Goal: Task Accomplishment & Management: Use online tool/utility

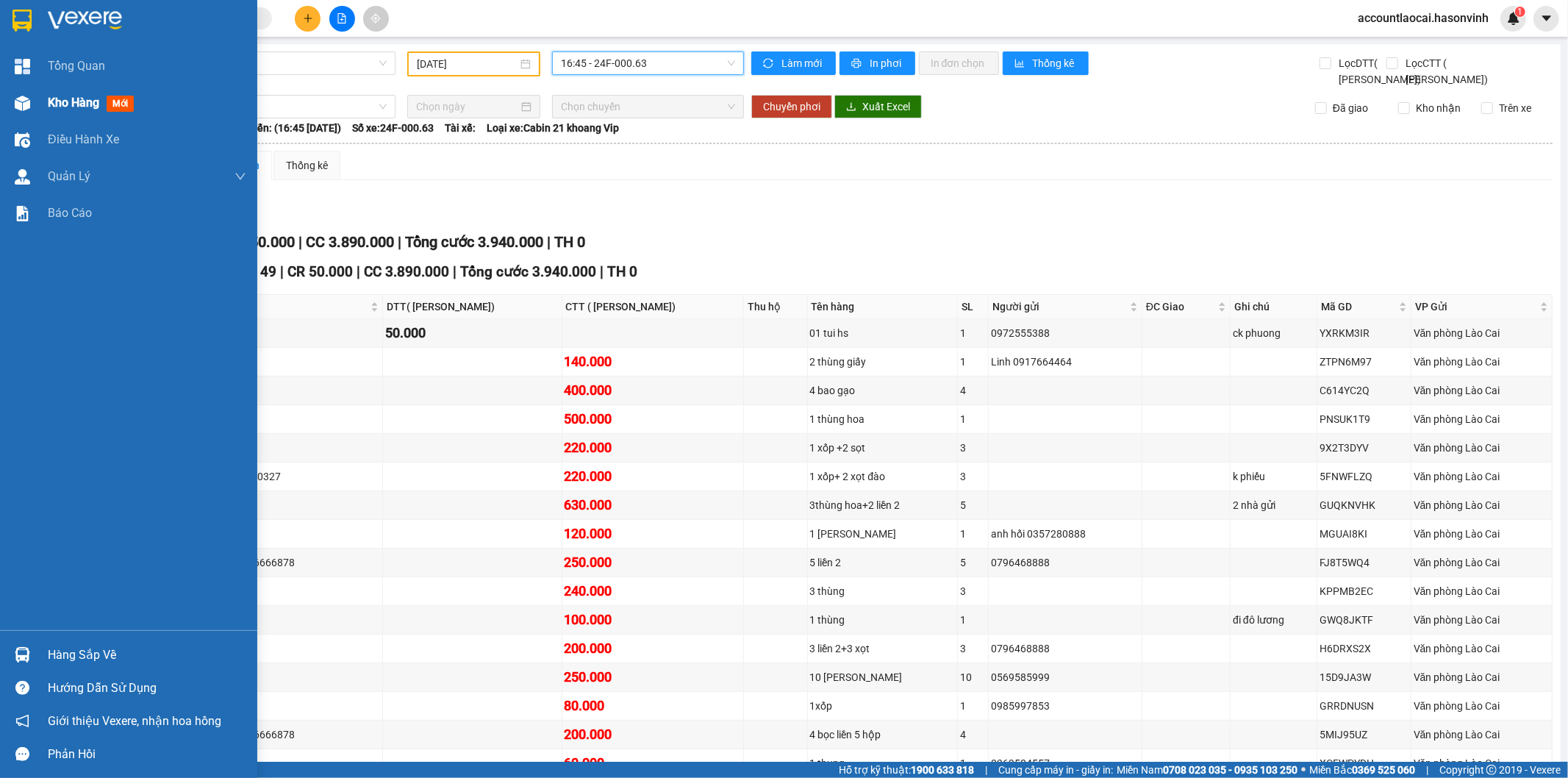
click at [61, 104] on span "Kho hàng" at bounding box center [73, 103] width 52 height 14
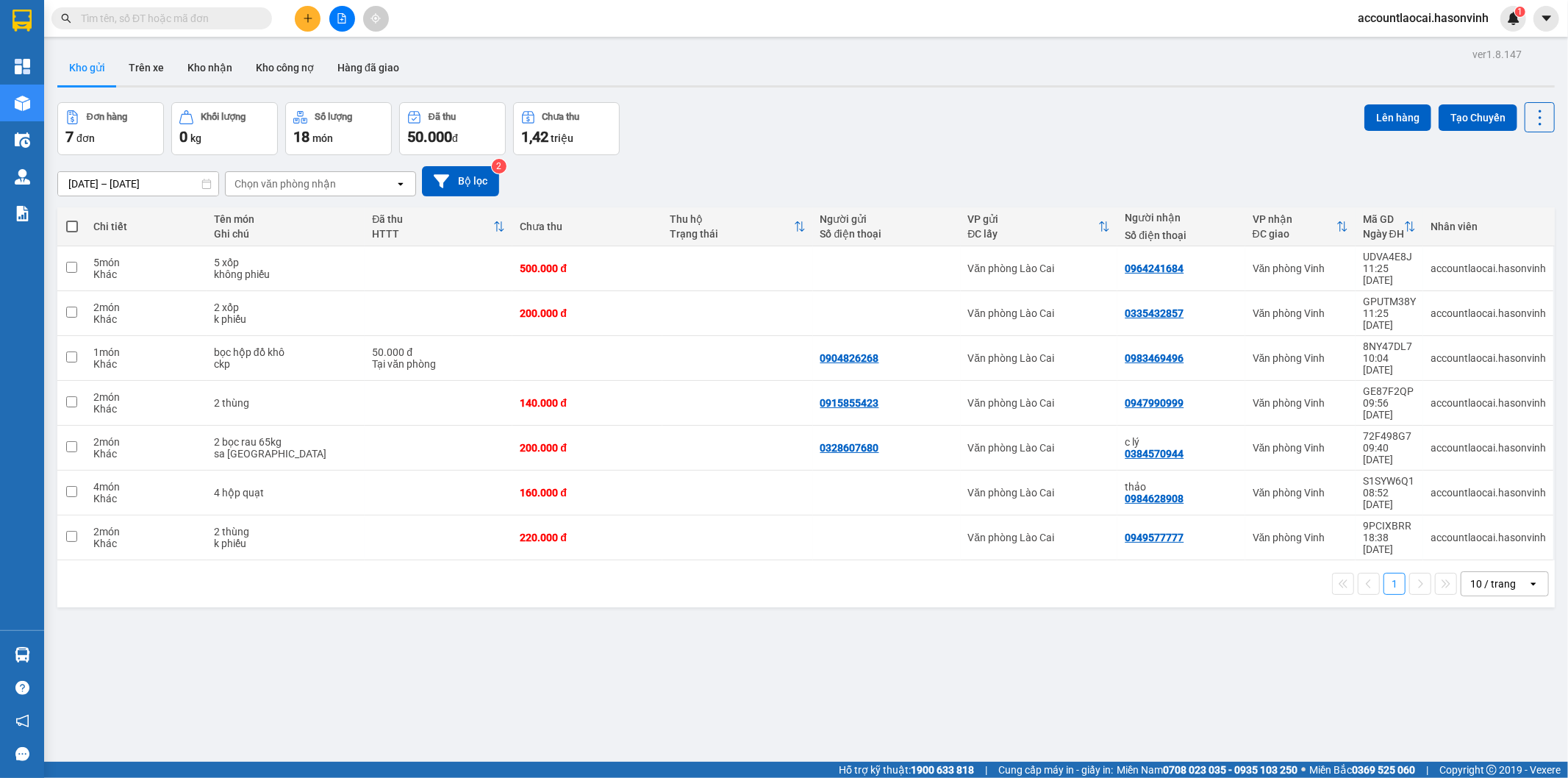
click at [337, 11] on button at bounding box center [342, 19] width 26 height 26
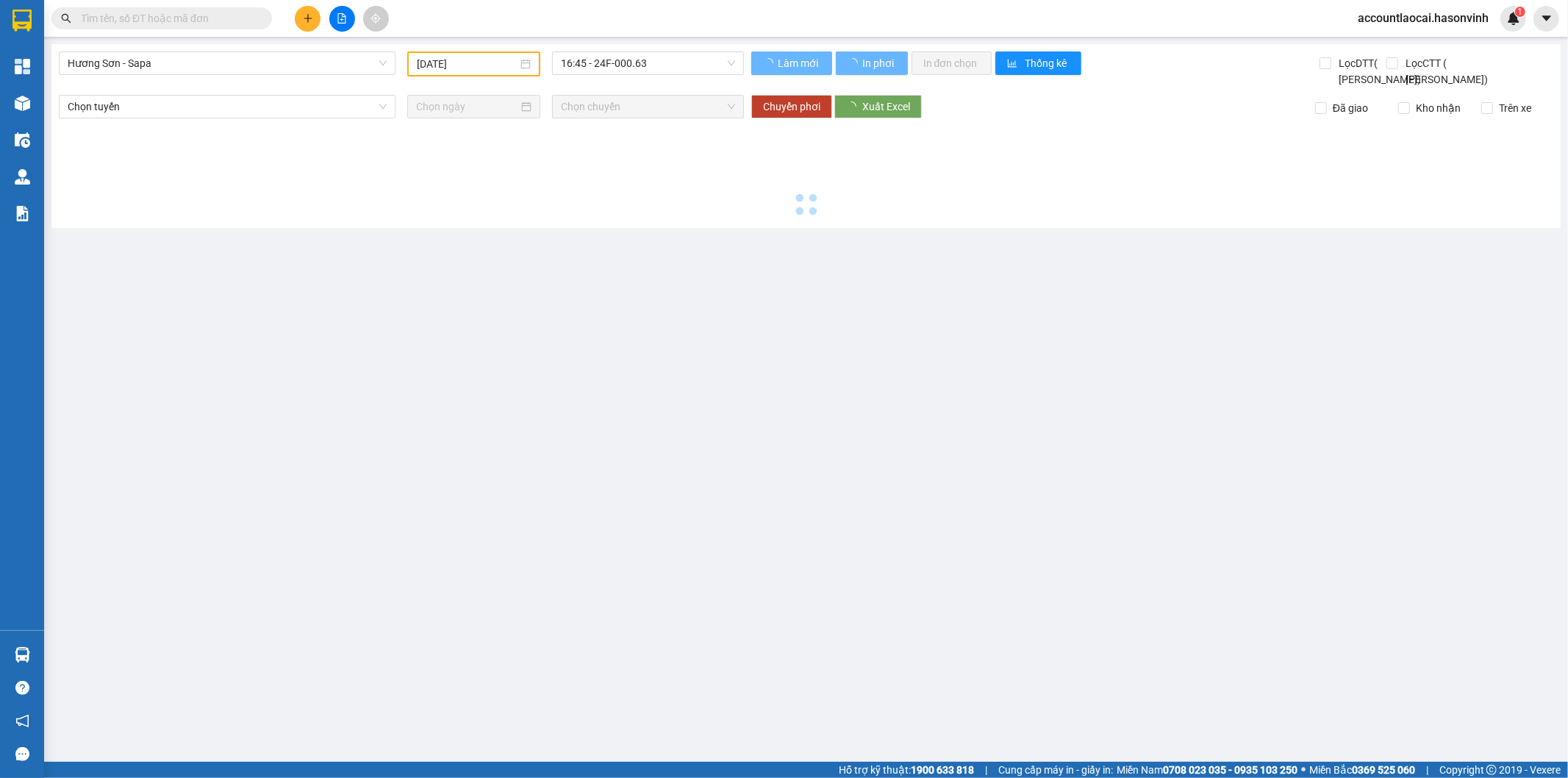
type input "[DATE]"
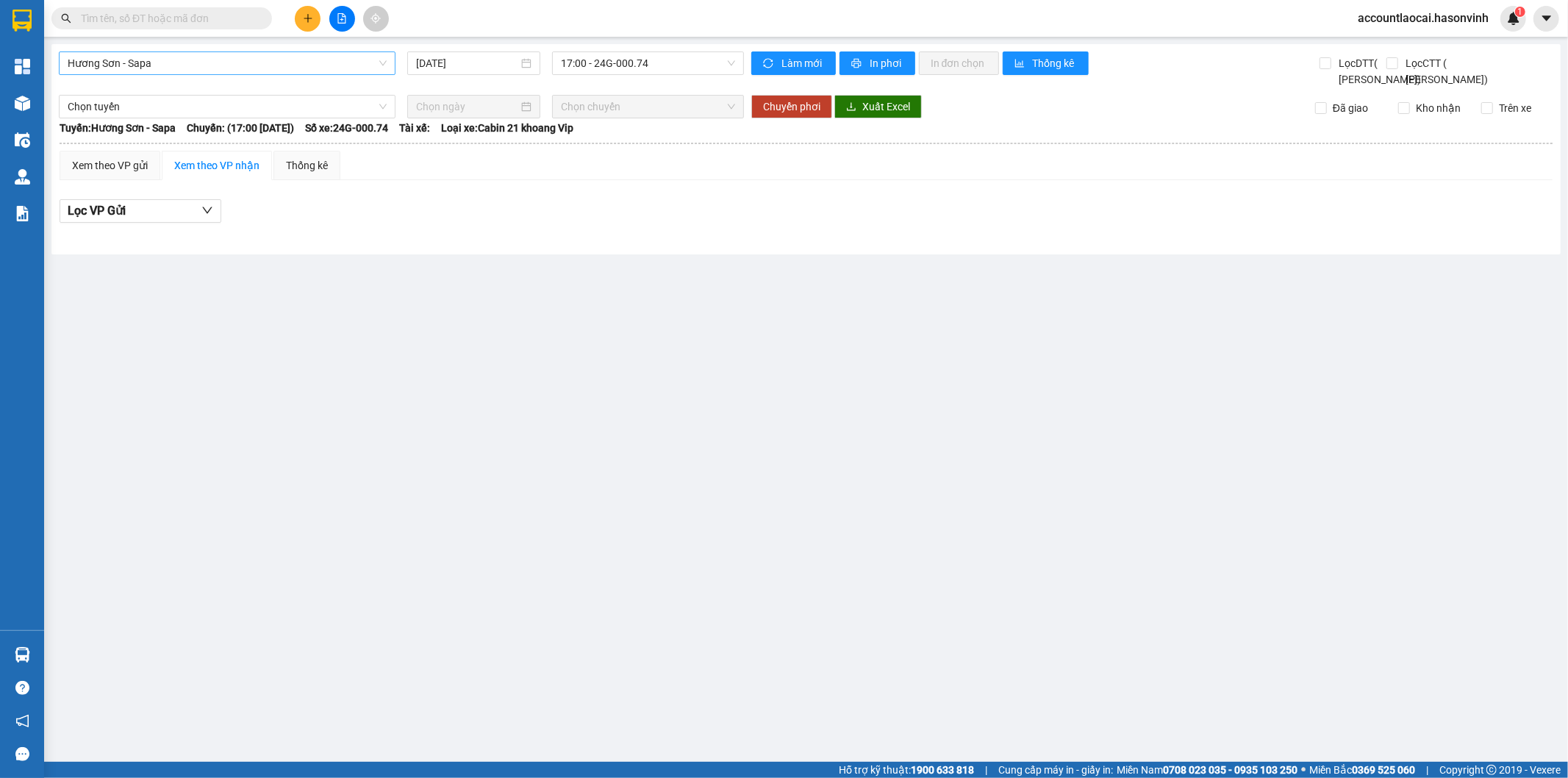
click at [241, 68] on span "Hương Sơn - Sapa" at bounding box center [226, 63] width 319 height 22
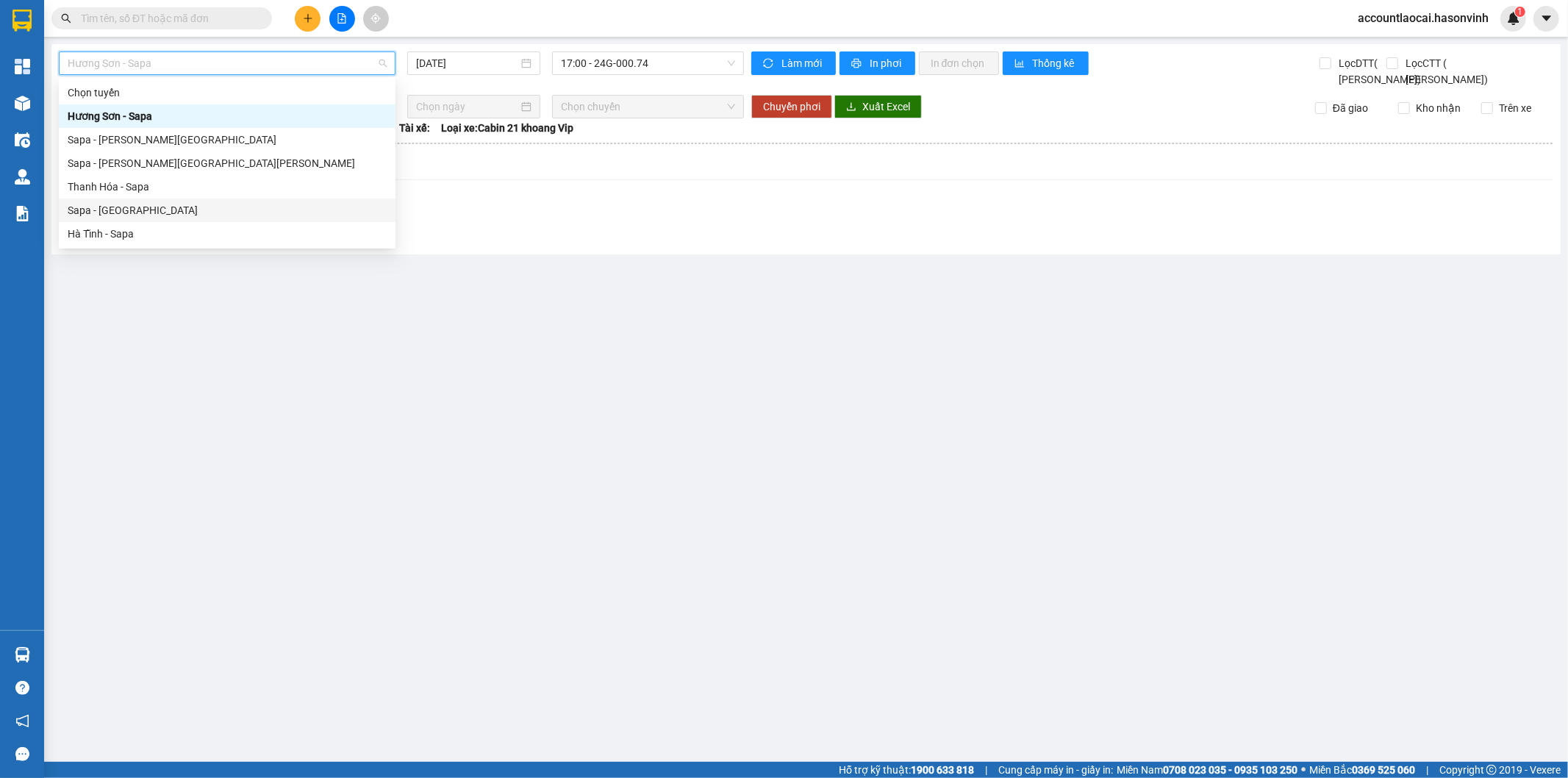
click at [111, 207] on div "Sapa - [GEOGRAPHIC_DATA]" at bounding box center [226, 210] width 319 height 16
type input "[DATE]"
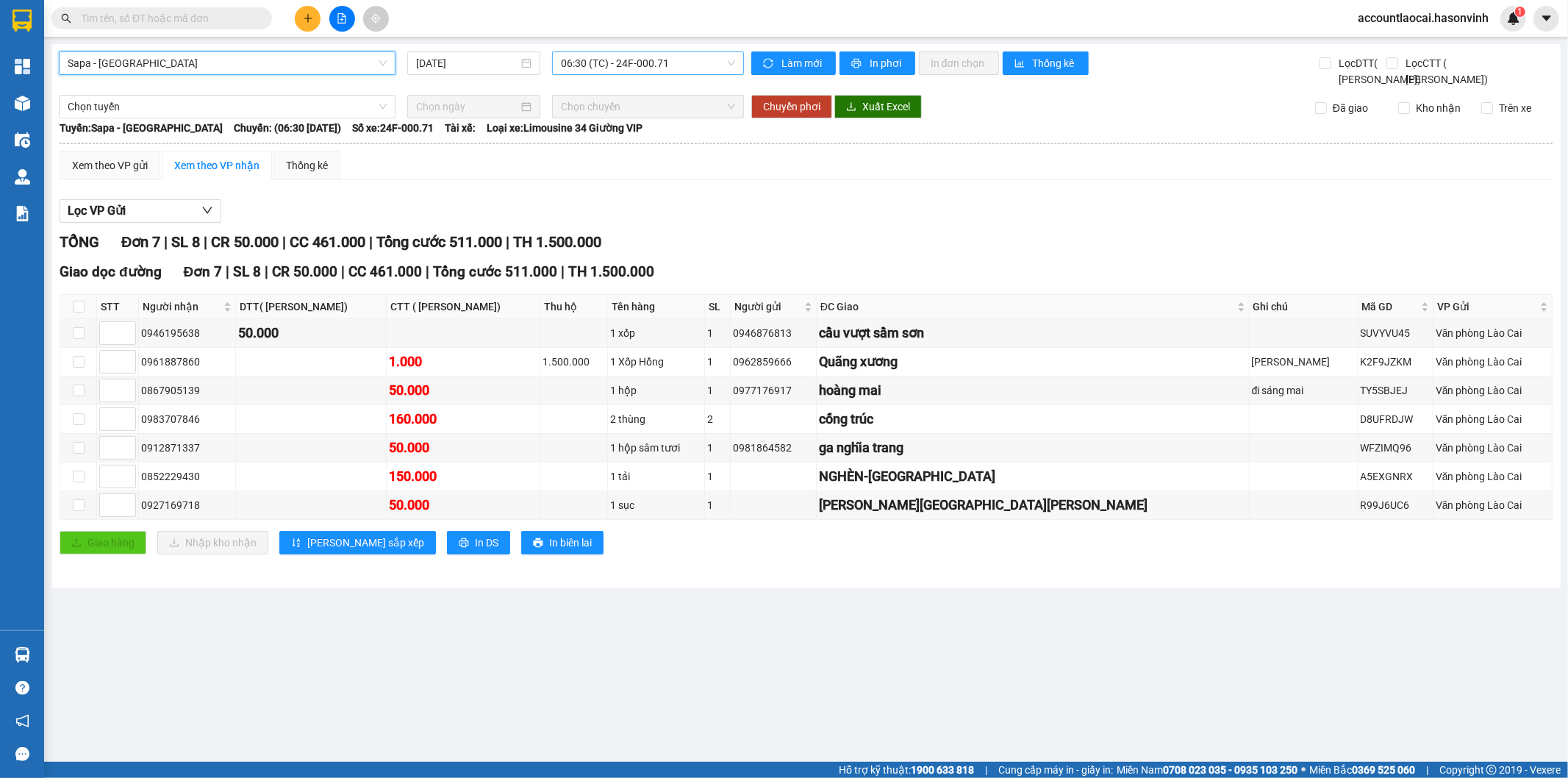
click at [620, 61] on span "06:30 (TC) - 24F-000.71" at bounding box center [647, 63] width 174 height 22
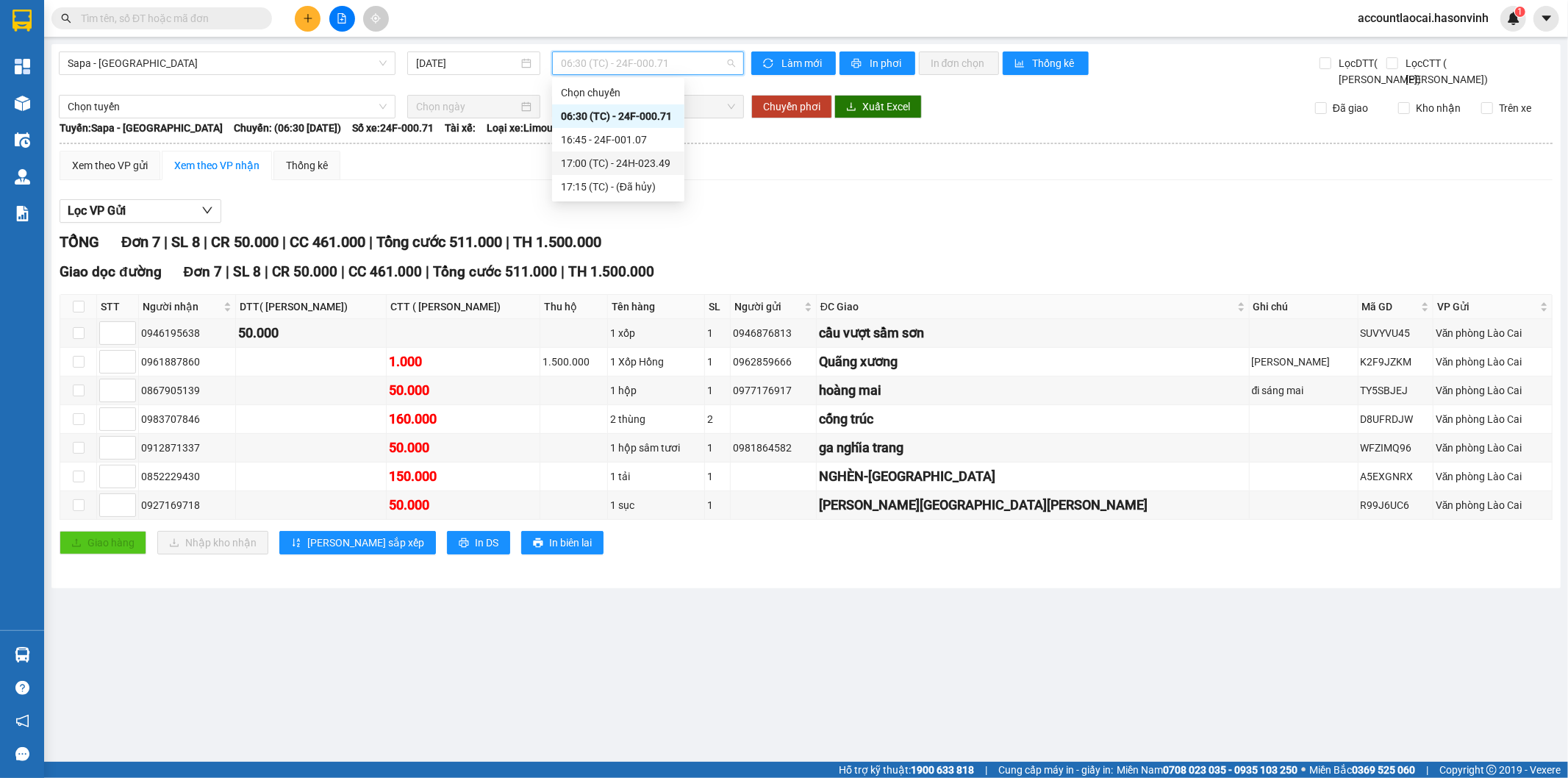
click at [635, 162] on div "17:00 (TC) - 24H-023.49" at bounding box center [618, 163] width 115 height 16
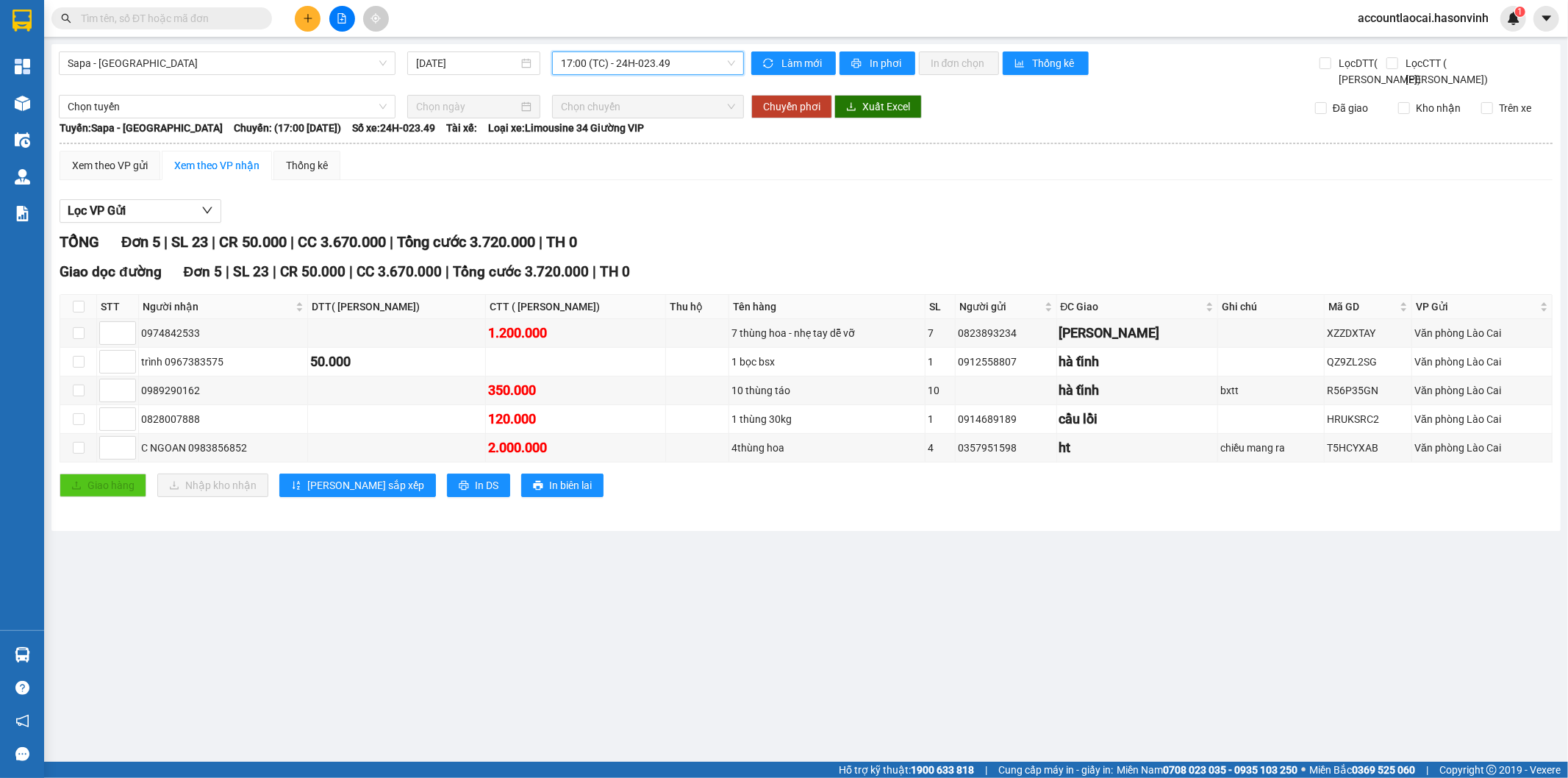
click at [612, 50] on div "Sapa - [GEOGRAPHIC_DATA] [DATE] 17:00 17:00 (TC) - 24H-023.49 [PERSON_NAME] mới…" at bounding box center [806, 287] width 1509 height 487
click at [628, 56] on span "17:00 (TC) - 24H-023.49" at bounding box center [647, 63] width 174 height 22
click at [623, 137] on div "16:45 - 24F-001.07" at bounding box center [618, 139] width 115 height 16
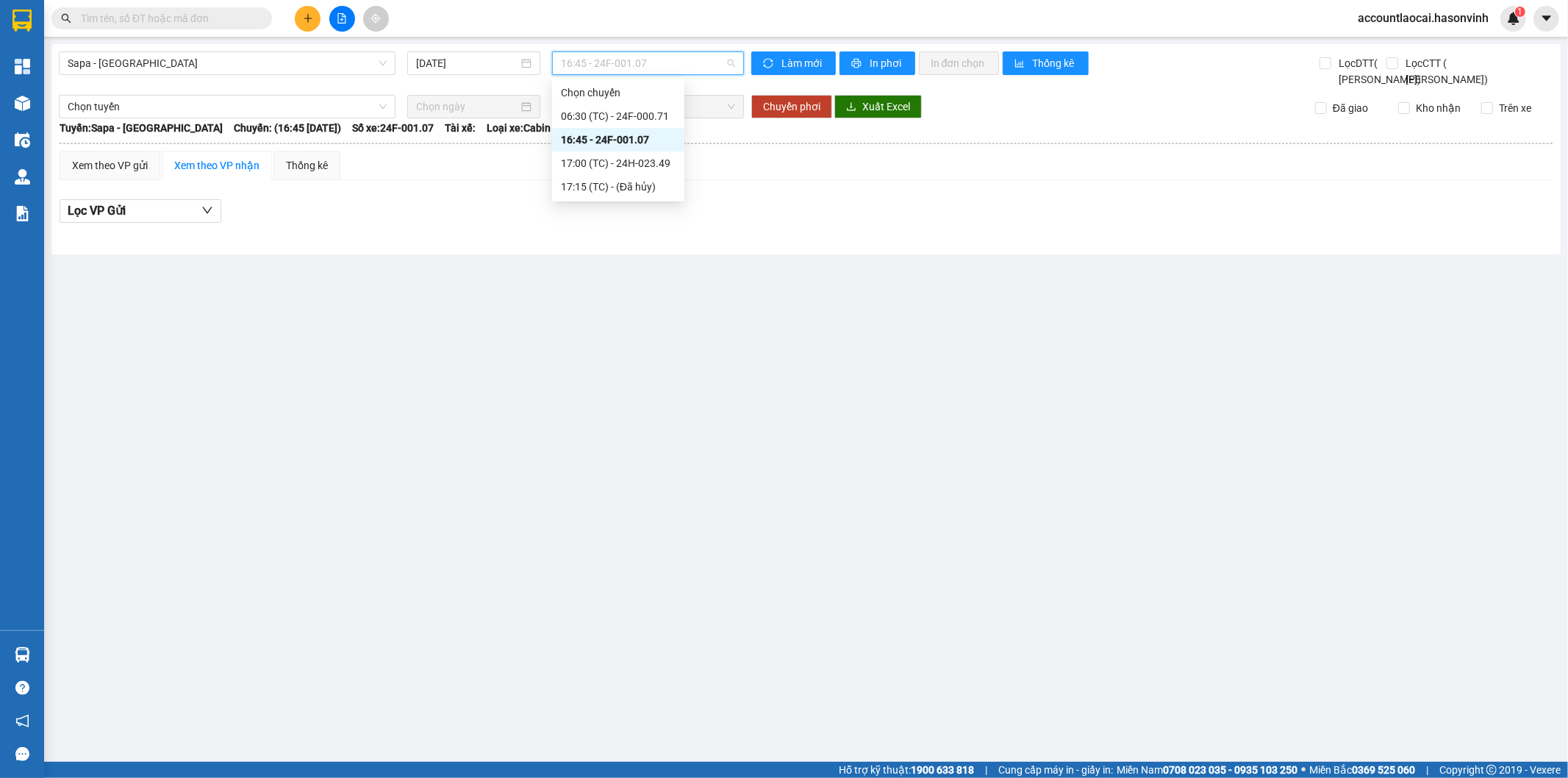
click at [654, 56] on span "16:45 - 24F-001.07" at bounding box center [647, 63] width 174 height 22
click at [651, 156] on div "17:00 (TC) - 24H-023.49" at bounding box center [618, 163] width 115 height 16
